Goal: Information Seeking & Learning: Find contact information

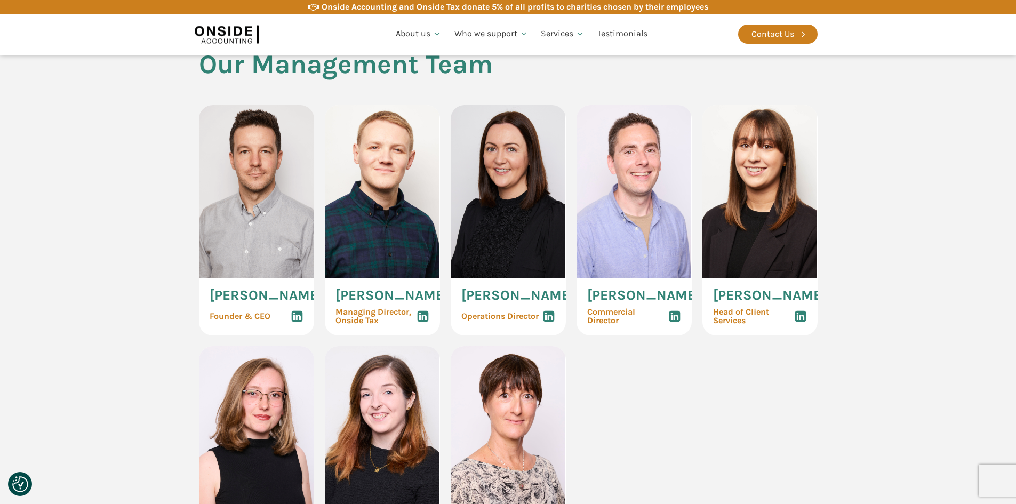
scroll to position [533, 0]
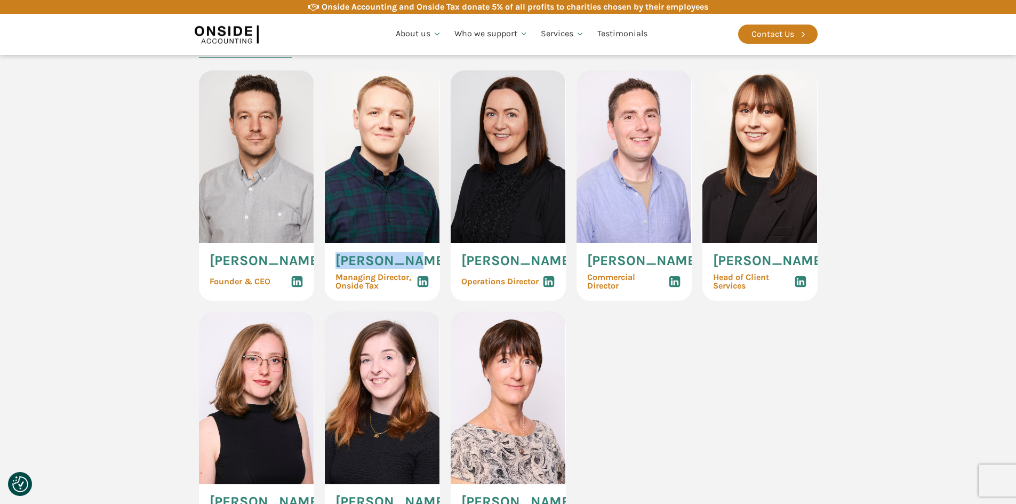
drag, startPoint x: 336, startPoint y: 260, endPoint x: 413, endPoint y: 257, distance: 76.3
click at [413, 257] on div "[PERSON_NAME] Managing Director, Onside Tax" at bounding box center [382, 272] width 115 height 58
copy span "[PERSON_NAME]"
click at [891, 281] on section "Our Management Team [PERSON_NAME] Founder & CEO [PERSON_NAME] Managing Director…" at bounding box center [508, 296] width 1016 height 562
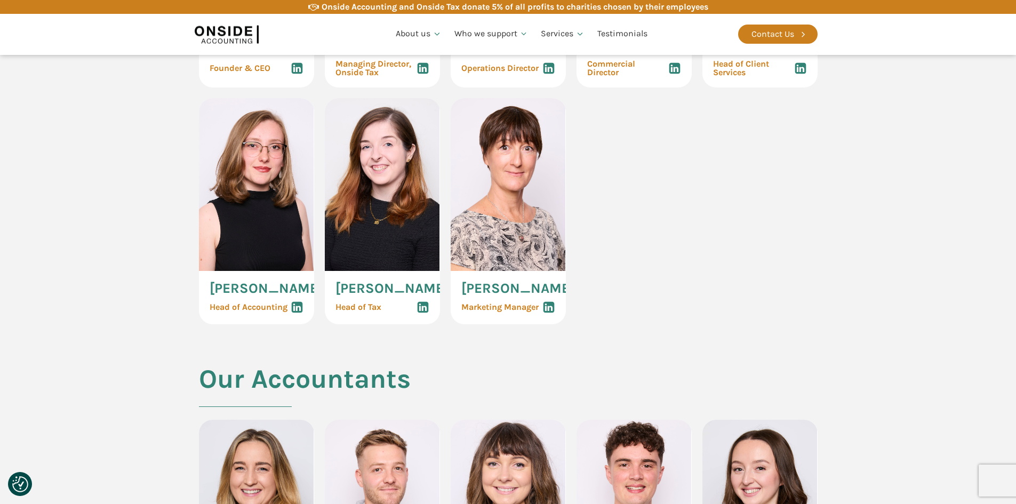
scroll to position [693, 0]
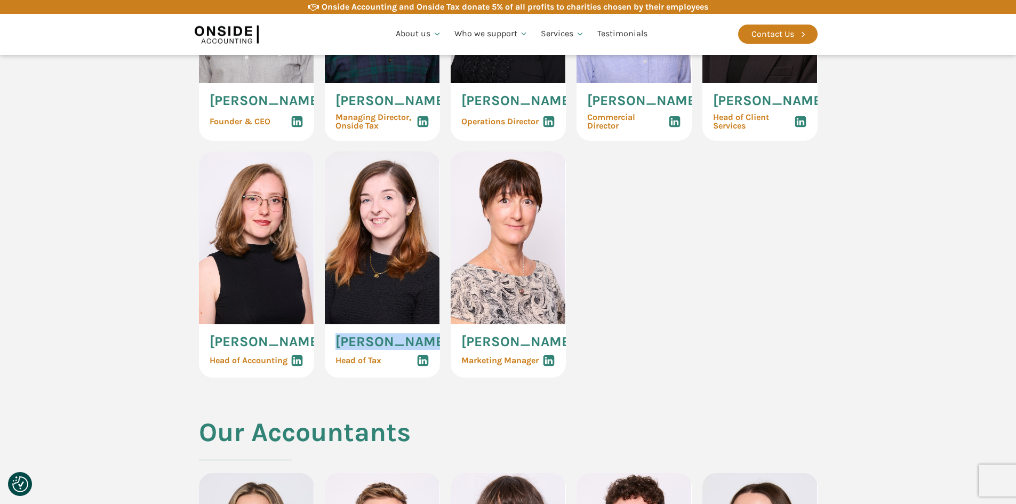
drag, startPoint x: 337, startPoint y: 350, endPoint x: 416, endPoint y: 350, distance: 78.4
click at [416, 350] on div "[PERSON_NAME] Third Head of Tax" at bounding box center [382, 350] width 115 height 53
click at [404, 349] on span "[PERSON_NAME]" at bounding box center [391, 342] width 113 height 14
click at [426, 366] on use at bounding box center [422, 360] width 11 height 11
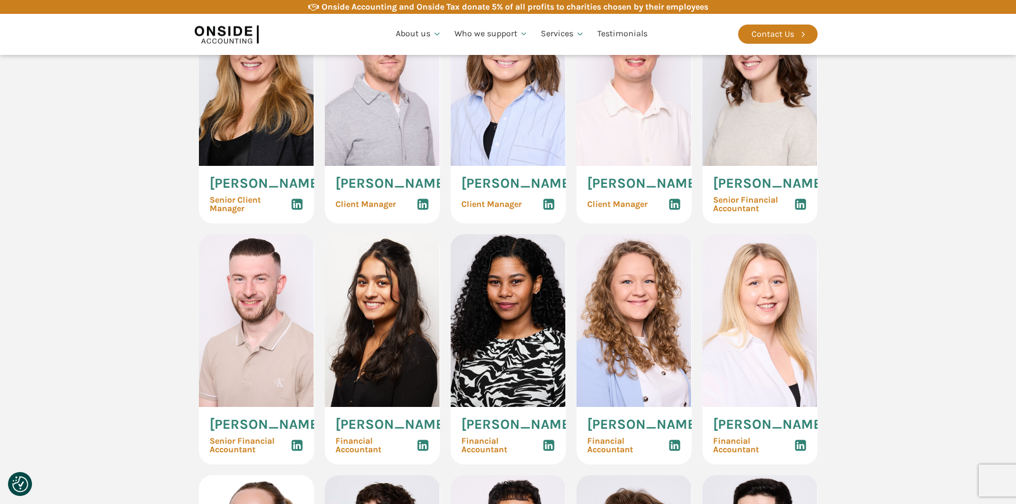
scroll to position [1119, 0]
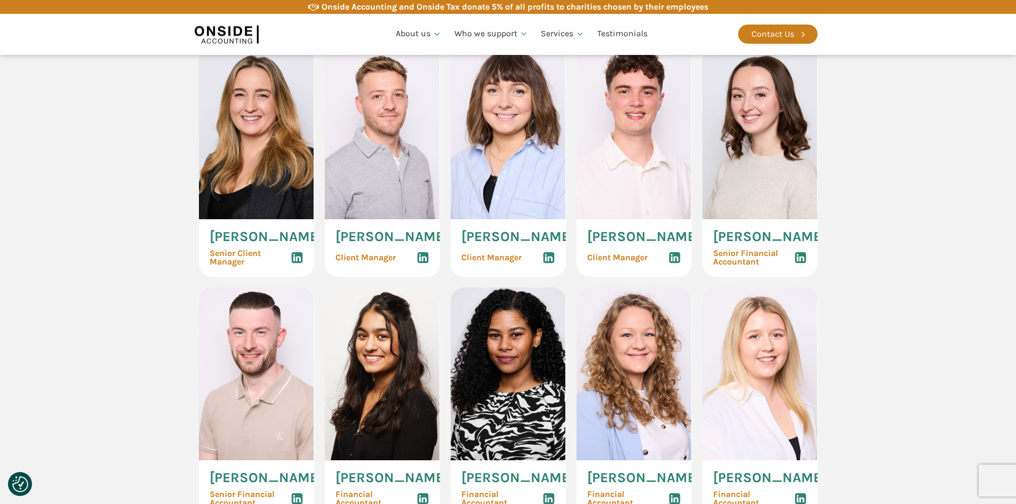
click at [423, 264] on icon at bounding box center [422, 257] width 13 height 13
drag, startPoint x: 335, startPoint y: 260, endPoint x: 409, endPoint y: 275, distance: 75.5
click at [409, 275] on div "[PERSON_NAME] Client Manager" at bounding box center [382, 248] width 115 height 58
copy span "[PERSON_NAME]"
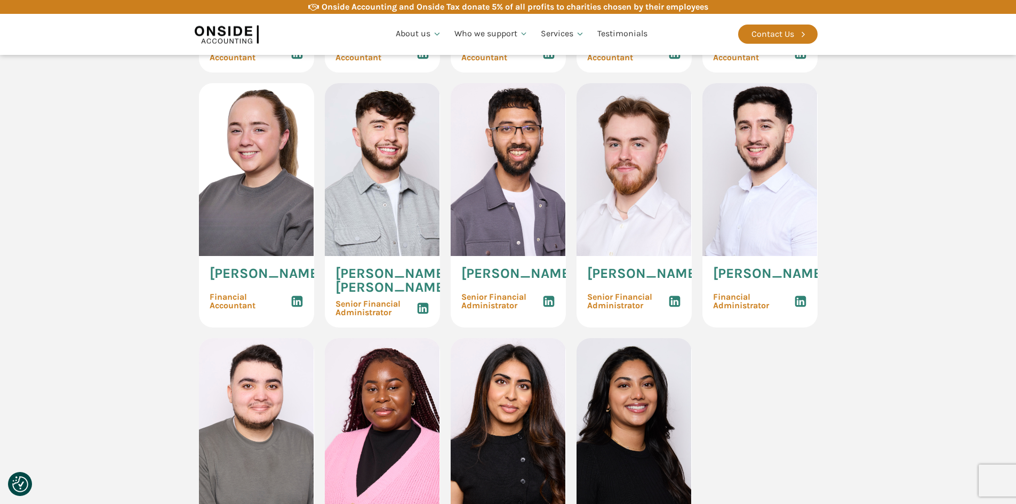
scroll to position [1546, 0]
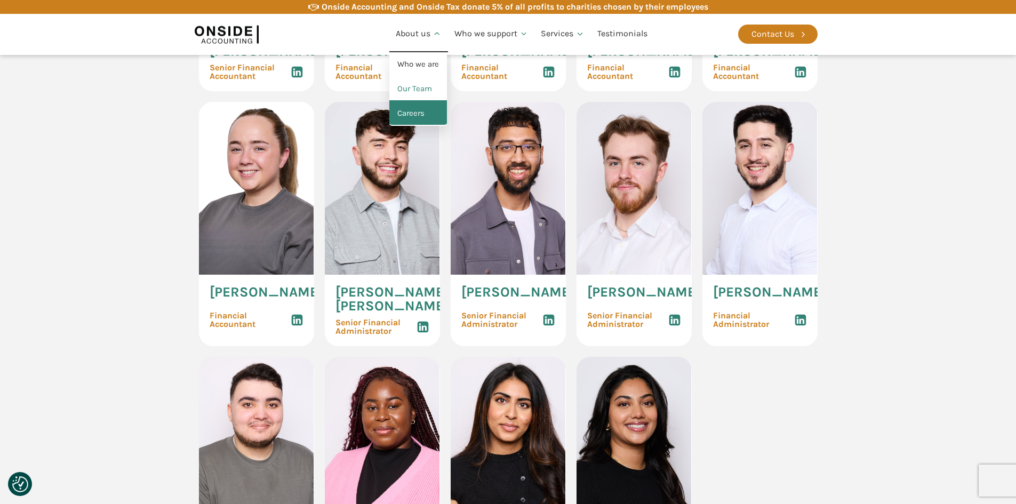
click at [425, 107] on link "Careers" at bounding box center [418, 113] width 58 height 25
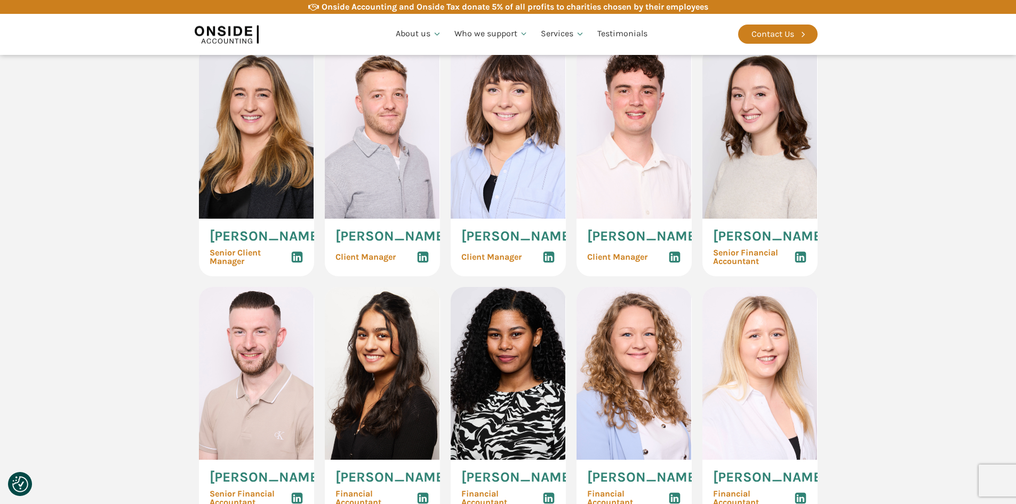
scroll to position [1119, 0]
click at [803, 264] on icon at bounding box center [800, 257] width 13 height 13
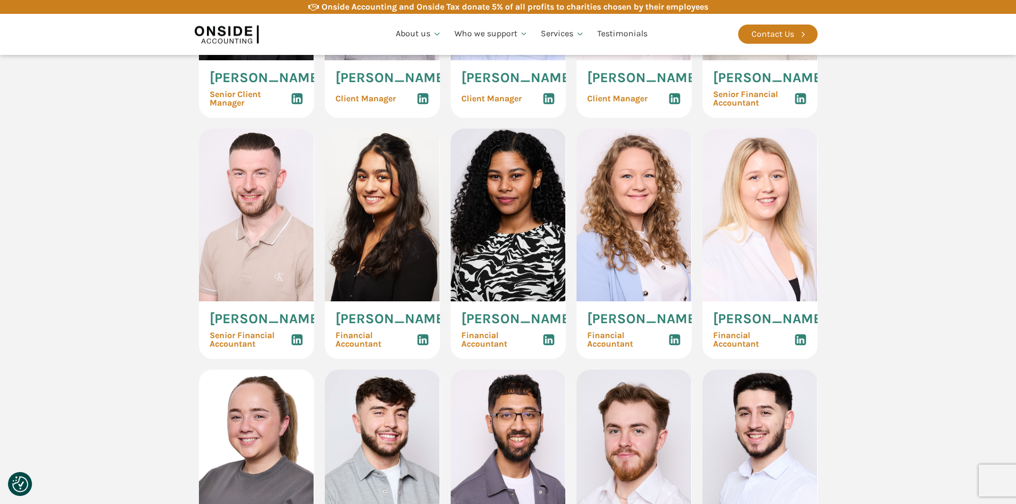
scroll to position [1279, 0]
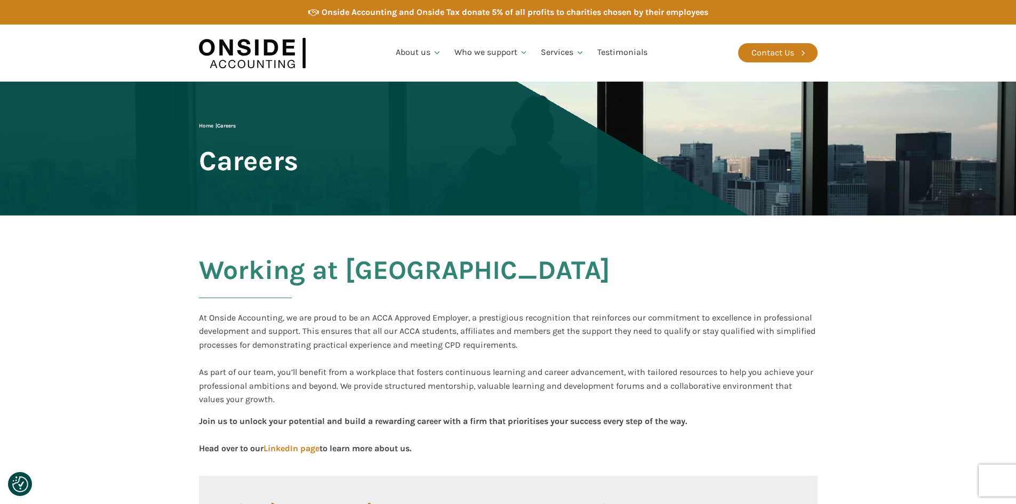
scroll to position [320, 0]
